Goal: Task Accomplishment & Management: Manage account settings

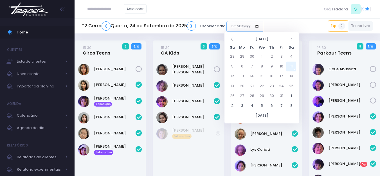
click at [235, 26] on input "date" at bounding box center [244, 26] width 37 height 11
click at [292, 68] on td "11" at bounding box center [291, 67] width 10 height 10
type input "**********"
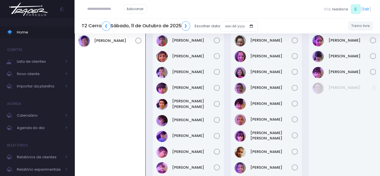
scroll to position [34, 0]
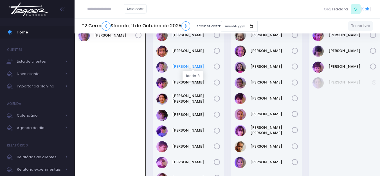
click at [196, 68] on link "Gabriel Afonso" at bounding box center [193, 67] width 42 height 6
click at [195, 115] on link "Lorenzo Monte" at bounding box center [193, 115] width 42 height 6
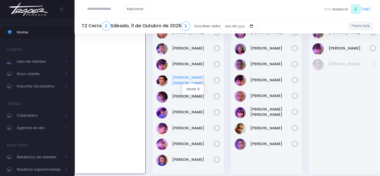
scroll to position [62, 0]
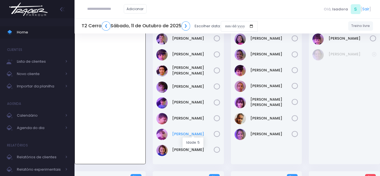
click at [187, 133] on link "[PERSON_NAME]" at bounding box center [193, 134] width 42 height 6
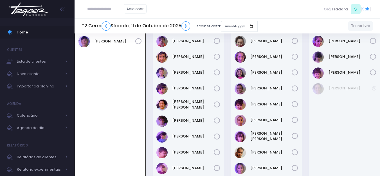
scroll to position [6, 0]
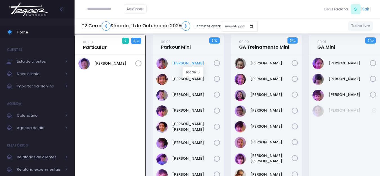
click at [182, 64] on link "[PERSON_NAME]" at bounding box center [193, 63] width 42 height 6
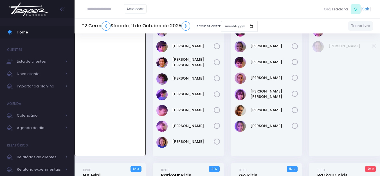
scroll to position [84, 0]
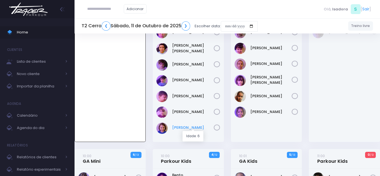
click at [179, 127] on link "Ícaro Torres" at bounding box center [193, 128] width 42 height 6
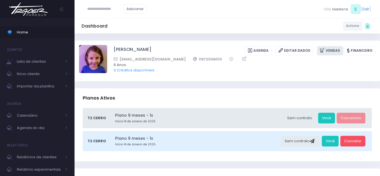
click at [329, 52] on link "Vendas" at bounding box center [330, 50] width 26 height 9
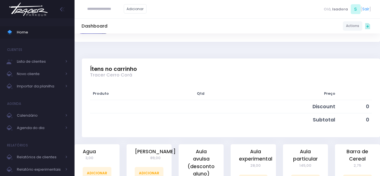
scroll to position [113, 0]
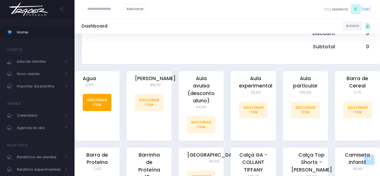
click at [99, 99] on link "Adicionar Item" at bounding box center [97, 102] width 29 height 17
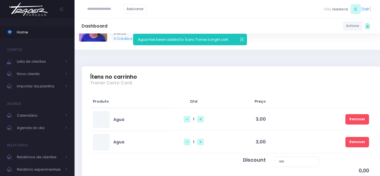
scroll to position [113, 0]
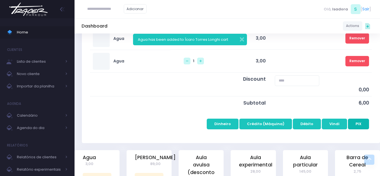
click at [353, 123] on button "PIX" at bounding box center [358, 124] width 21 height 11
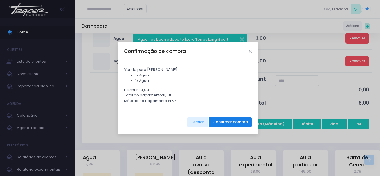
click at [239, 127] on button "Confirmar compra" at bounding box center [230, 122] width 43 height 11
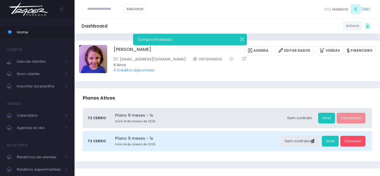
click at [45, 5] on img at bounding box center [28, 9] width 43 height 20
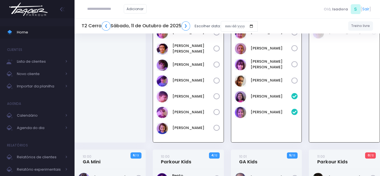
scroll to position [56, 0]
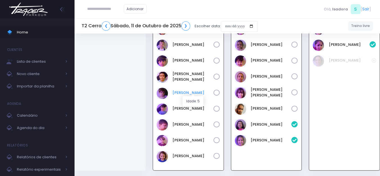
click at [183, 93] on link "Lorenzo Monte" at bounding box center [192, 93] width 41 height 6
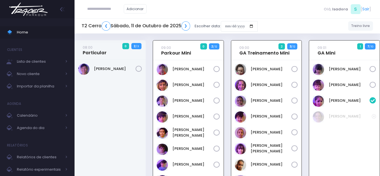
scroll to position [0, 0]
click at [100, 9] on input "text" at bounding box center [105, 9] width 37 height 11
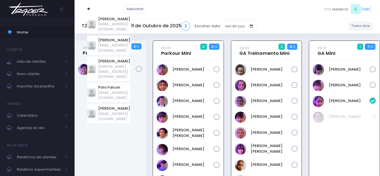
type input "*"
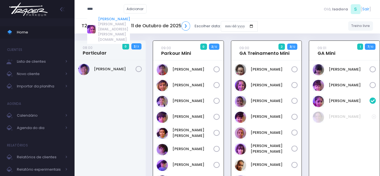
click at [123, 16] on link "Isabela Gerhardt Covolo" at bounding box center [114, 19] width 32 height 6
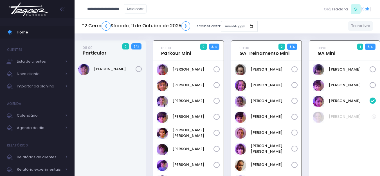
type input "**********"
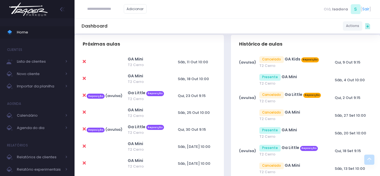
scroll to position [169, 0]
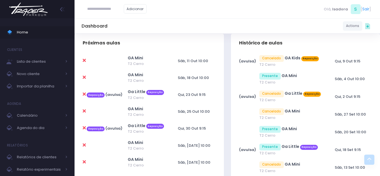
click at [85, 128] on icon at bounding box center [84, 128] width 3 height 5
type input "**********"
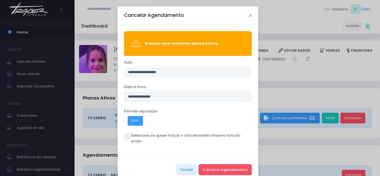
click at [249, 17] on div "Cancelar Agendamento" at bounding box center [188, 15] width 141 height 18
click at [249, 16] on icon "Close" at bounding box center [250, 16] width 3 height 4
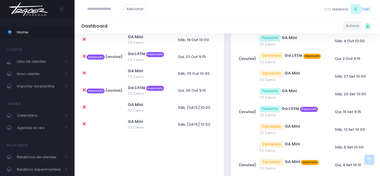
scroll to position [197, 0]
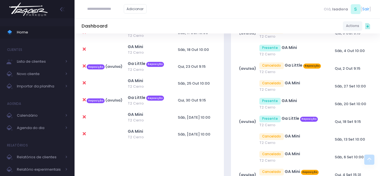
click at [84, 99] on icon at bounding box center [84, 100] width 3 height 5
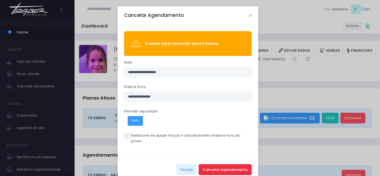
click at [217, 168] on button "Cancelar Agendamento" at bounding box center [225, 169] width 53 height 11
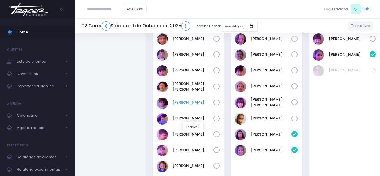
scroll to position [56, 0]
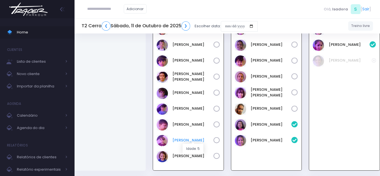
click at [189, 139] on link "Pedro Peloso" at bounding box center [192, 141] width 41 height 6
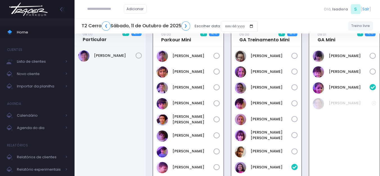
scroll to position [0, 0]
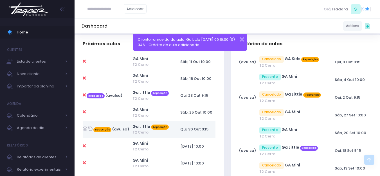
scroll to position [169, 0]
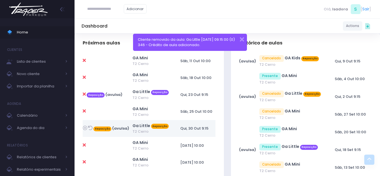
paste input "**********"
type input "**********"
click input "submit" at bounding box center [0, 0] width 0 height 0
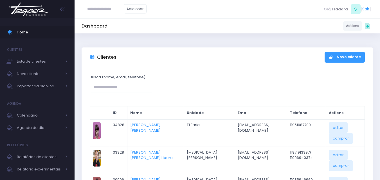
click at [32, 14] on img at bounding box center [28, 9] width 43 height 20
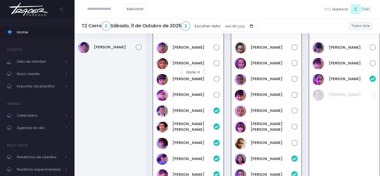
scroll to position [28, 0]
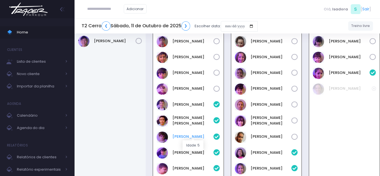
click at [189, 136] on link "[PERSON_NAME]" at bounding box center [192, 137] width 41 height 6
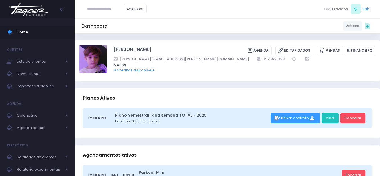
click at [36, 16] on img at bounding box center [28, 9] width 43 height 20
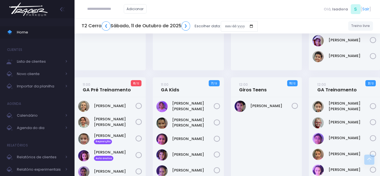
scroll to position [394, 0]
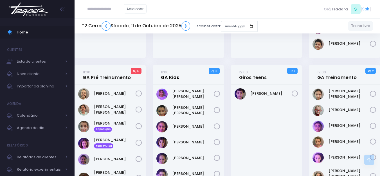
click at [178, 76] on link "11:00 GA Kids" at bounding box center [170, 74] width 18 height 11
